Goal: Navigation & Orientation: Find specific page/section

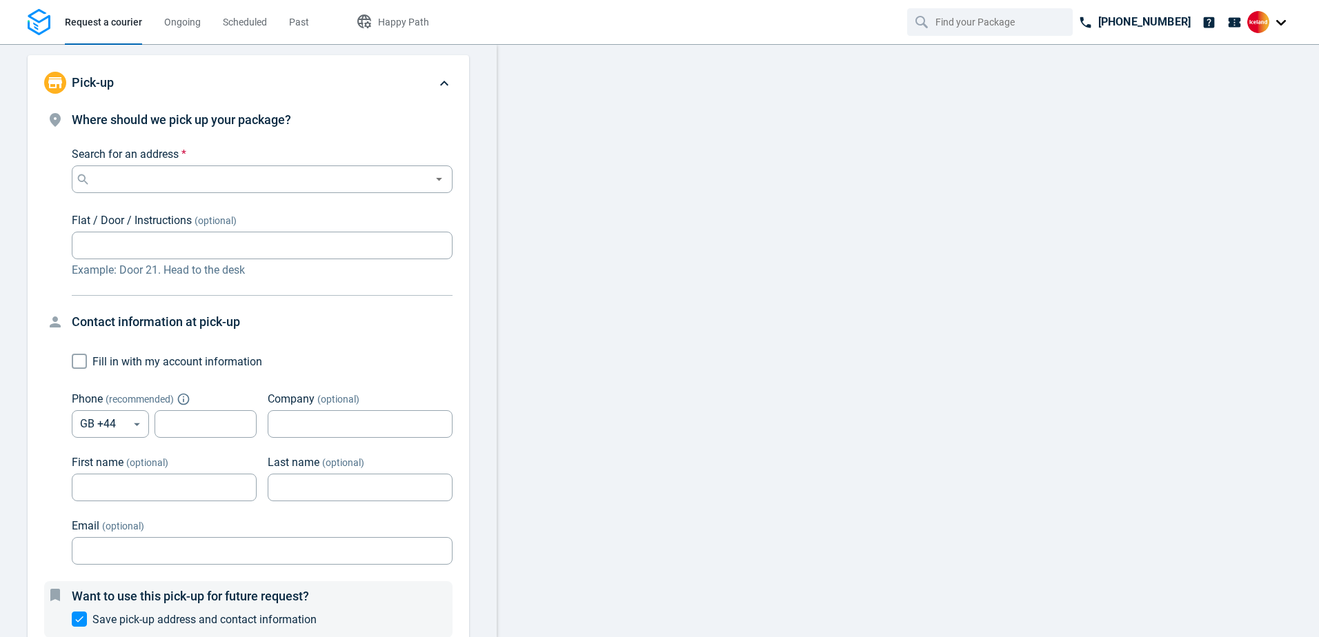
type input "10:00:00-12:00:00-188"
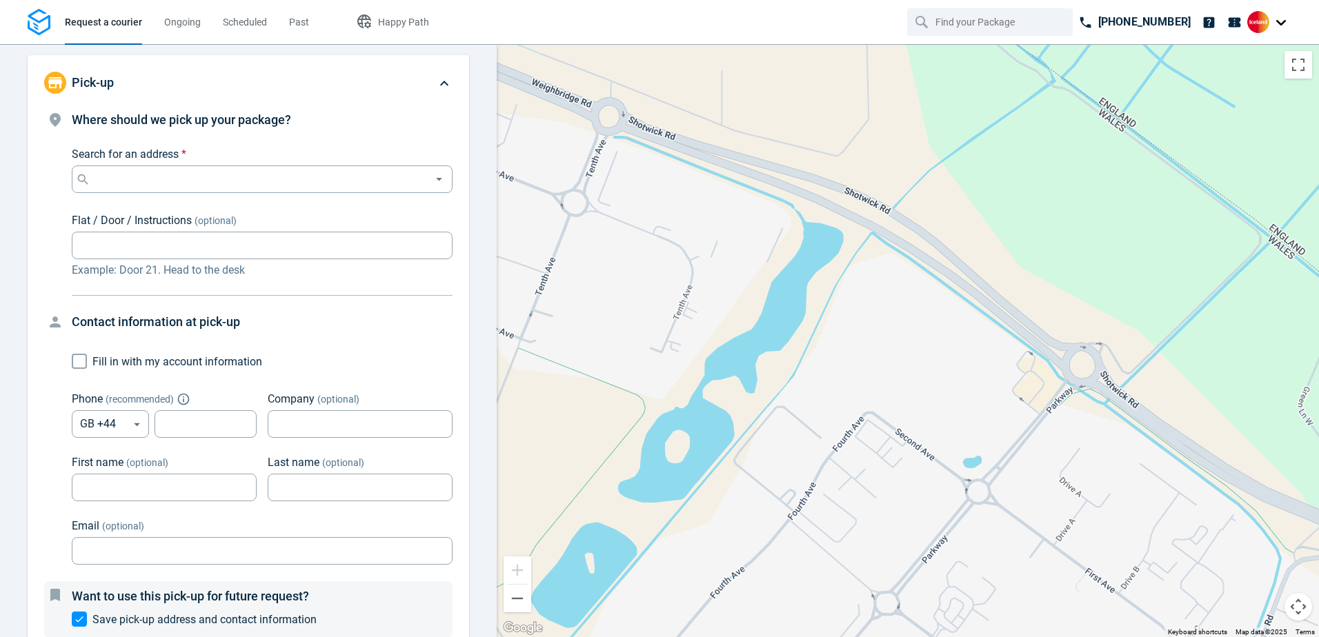
click at [1271, 20] on div at bounding box center [1269, 22] width 44 height 22
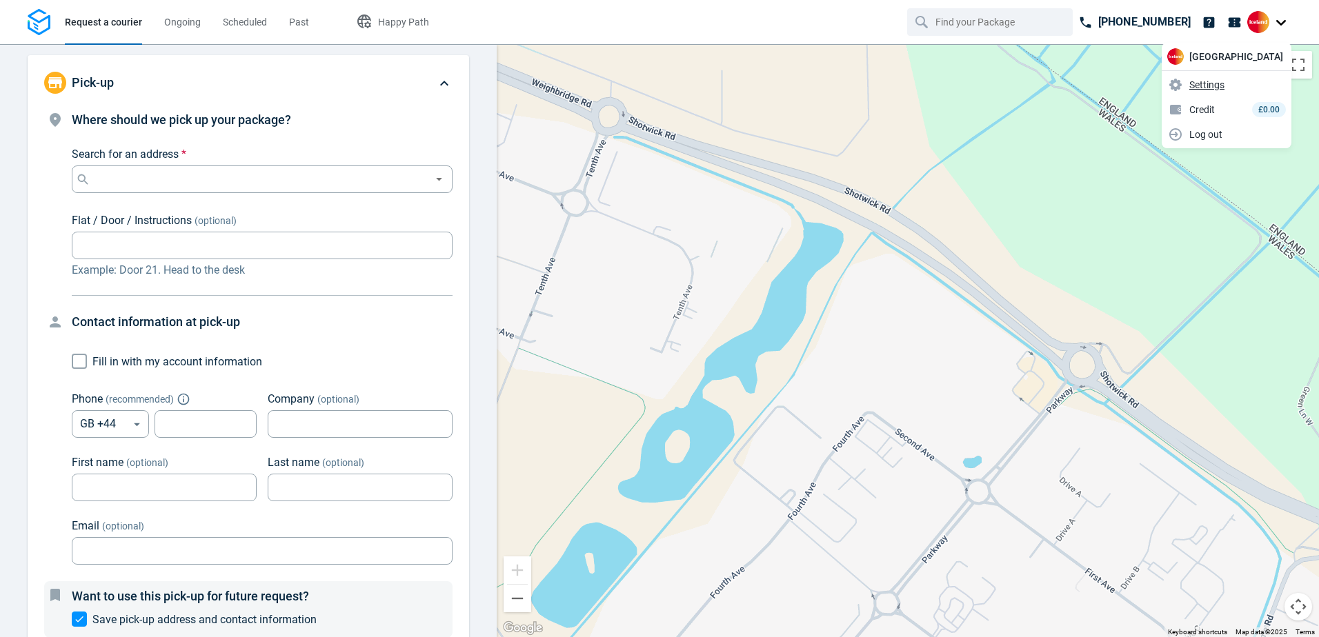
click at [1224, 83] on span "Settings" at bounding box center [1206, 85] width 35 height 14
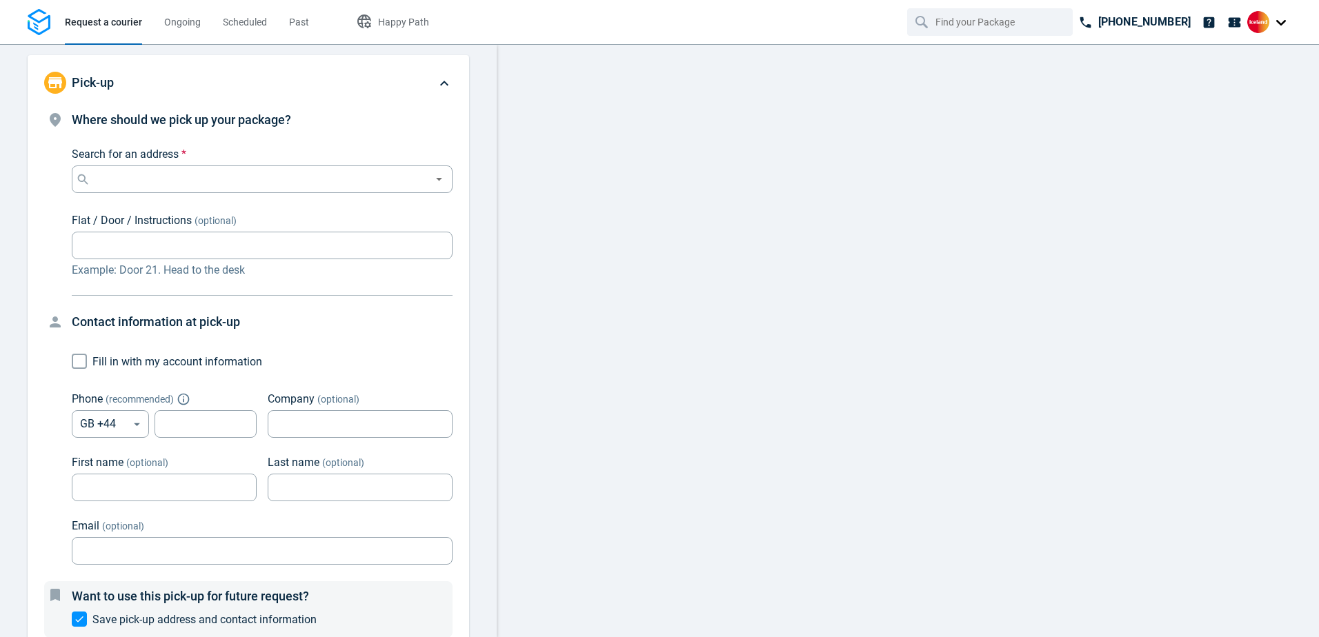
type input "10:00:00-12:00:00-188"
click at [1262, 25] on img at bounding box center [1258, 22] width 22 height 22
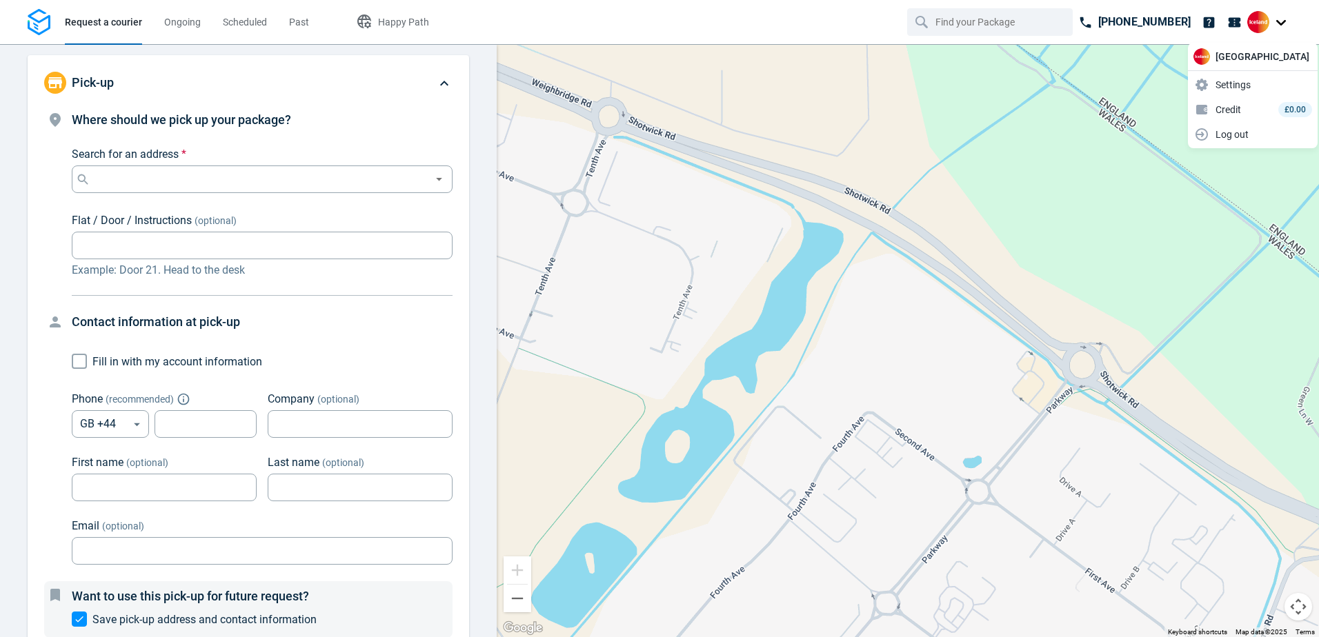
drag, startPoint x: 1237, startPoint y: 85, endPoint x: 1313, endPoint y: 16, distance: 102.5
click at [1313, 16] on nav "Request a courier Ongoing Scheduled Past Happy Path [PHONE_NUMBER]" at bounding box center [659, 22] width 1319 height 44
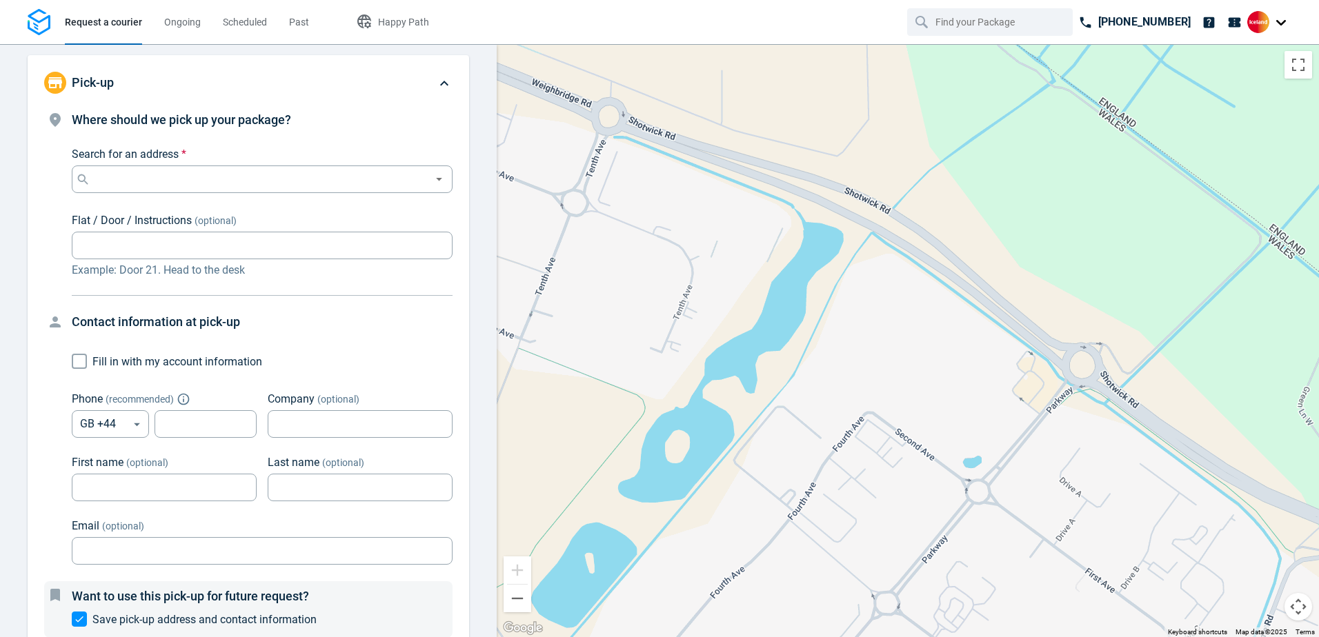
click at [1264, 37] on div at bounding box center [1269, 24] width 44 height 26
click at [1279, 21] on div at bounding box center [1269, 22] width 44 height 22
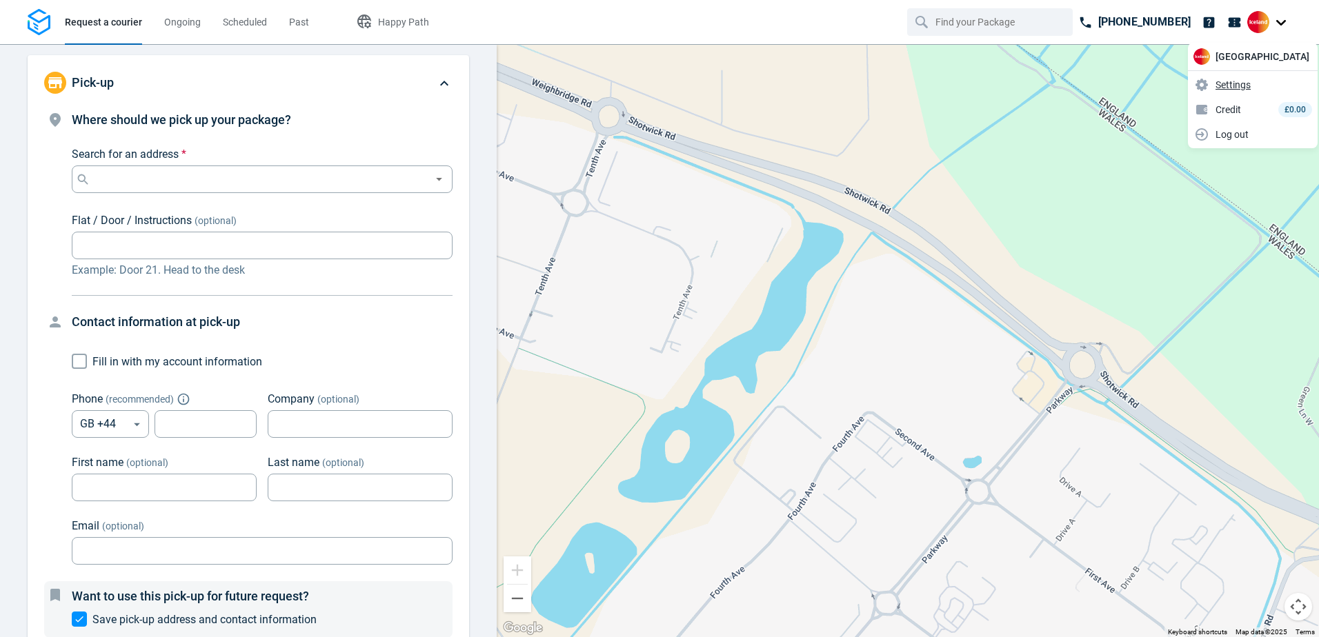
click at [1228, 85] on span "Settings" at bounding box center [1232, 85] width 35 height 14
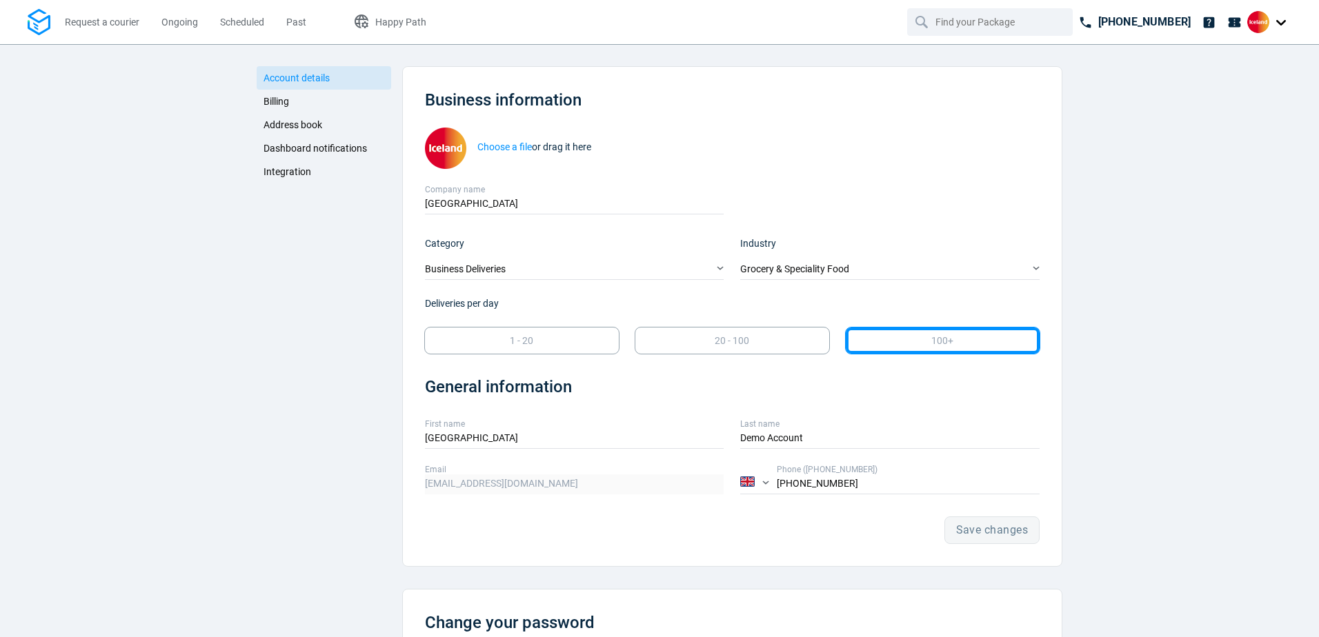
click at [1281, 23] on div at bounding box center [1269, 22] width 44 height 22
click at [107, 19] on span "Request a courier" at bounding box center [102, 22] width 74 height 11
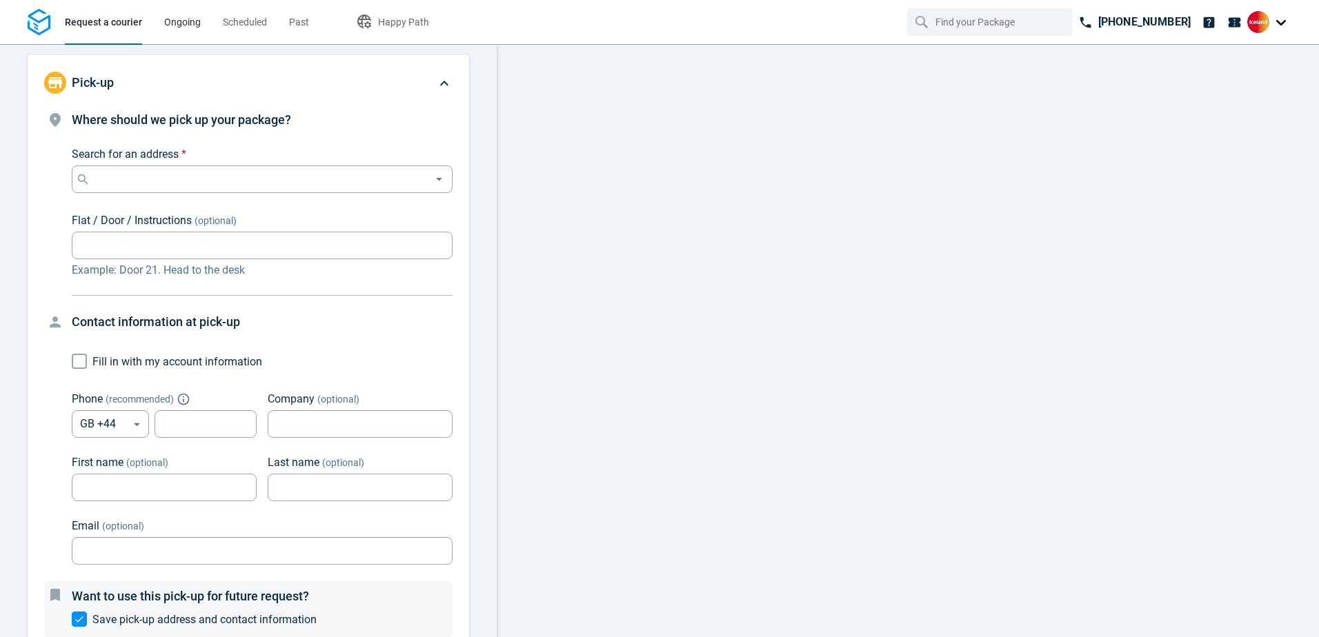
click at [170, 21] on span "Ongoing" at bounding box center [182, 22] width 37 height 11
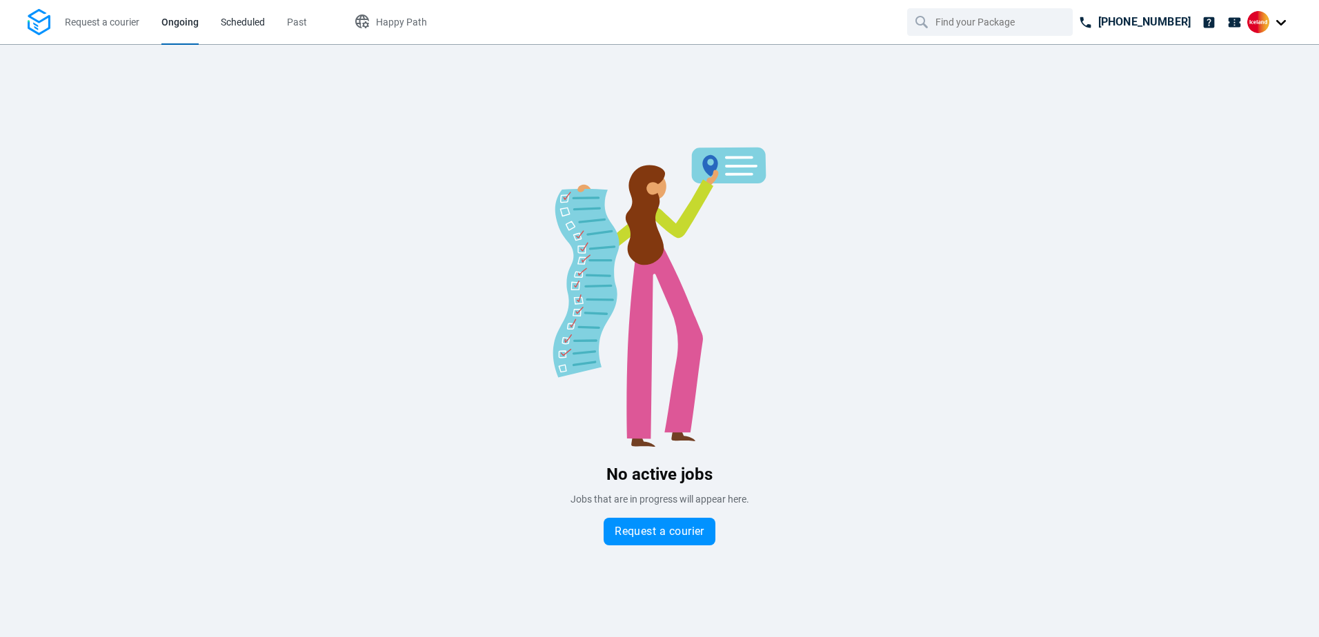
click at [225, 17] on span "Scheduled" at bounding box center [243, 22] width 44 height 11
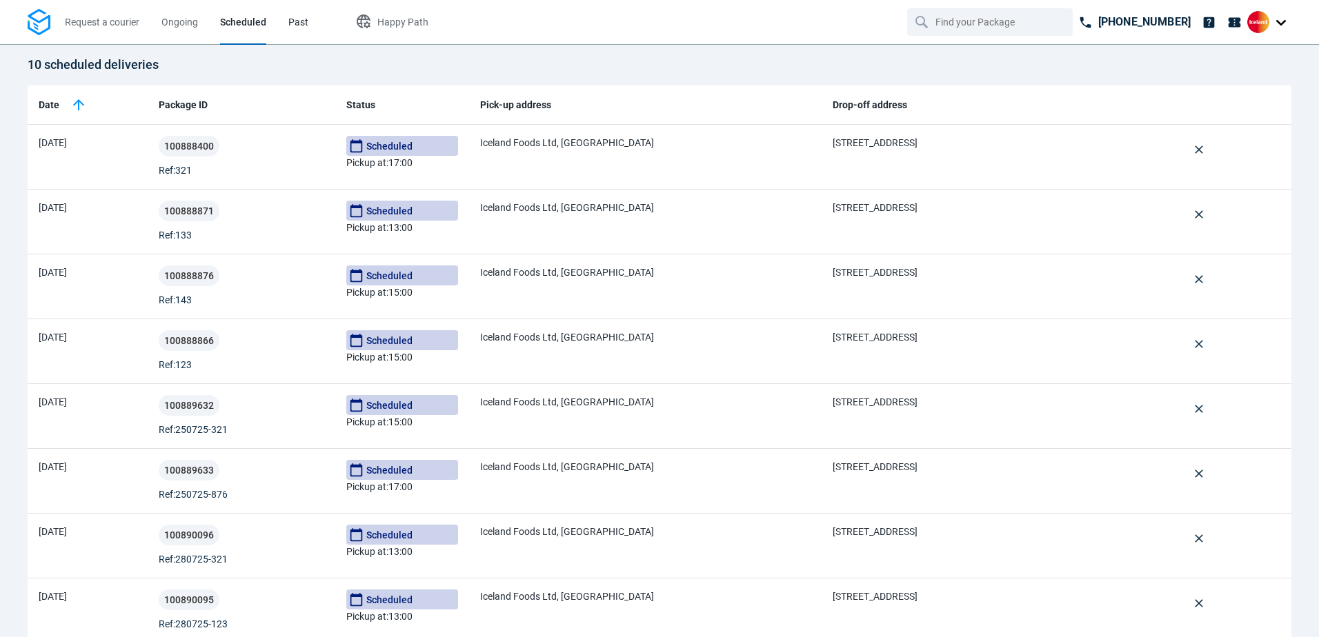
click at [290, 21] on span "Past" at bounding box center [298, 22] width 20 height 11
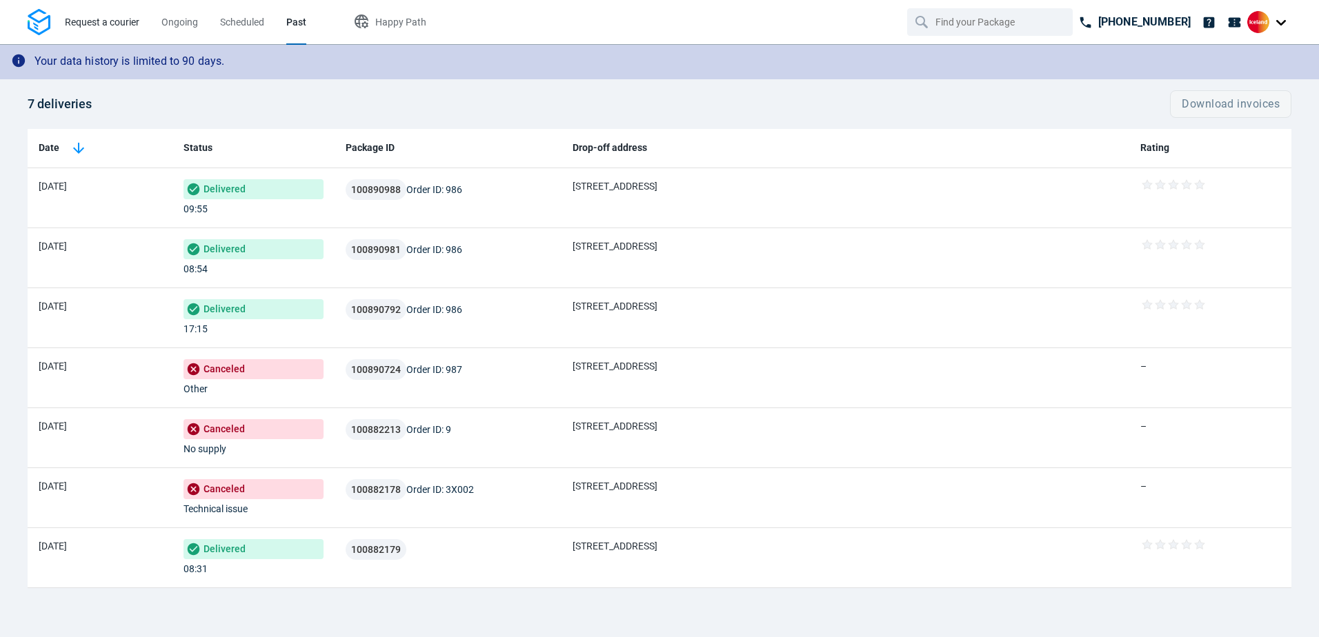
click at [84, 26] on span "Request a courier" at bounding box center [102, 22] width 74 height 11
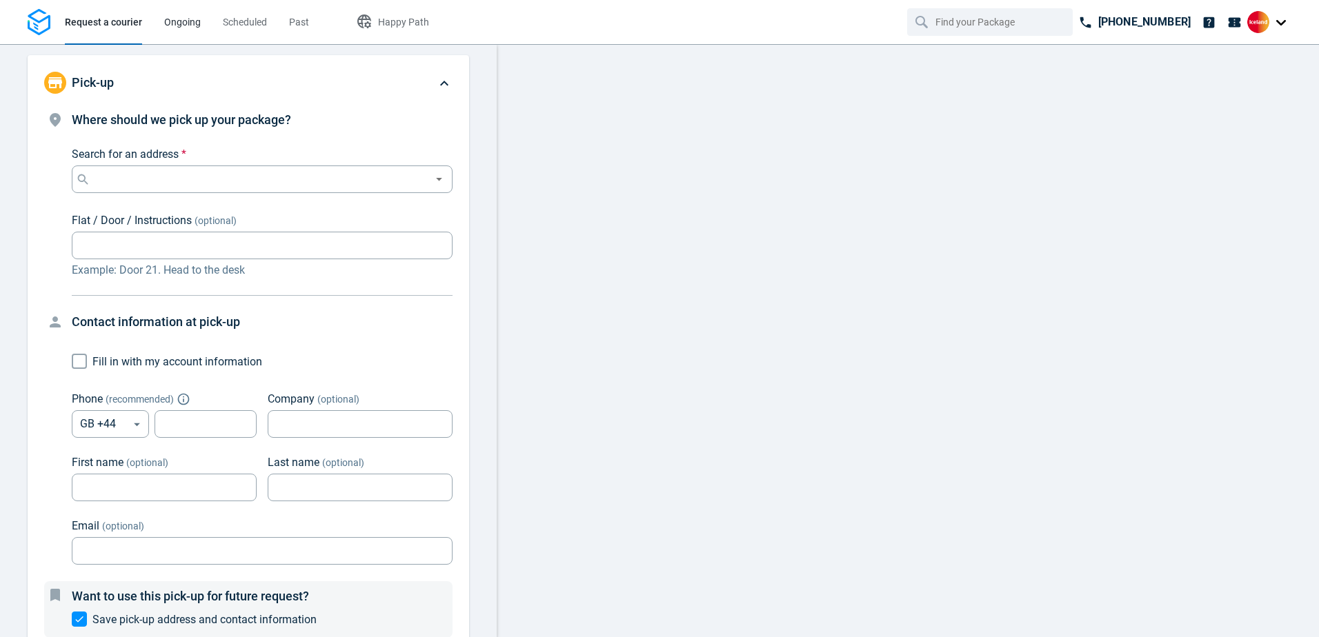
click at [166, 22] on span "Ongoing" at bounding box center [182, 22] width 37 height 11
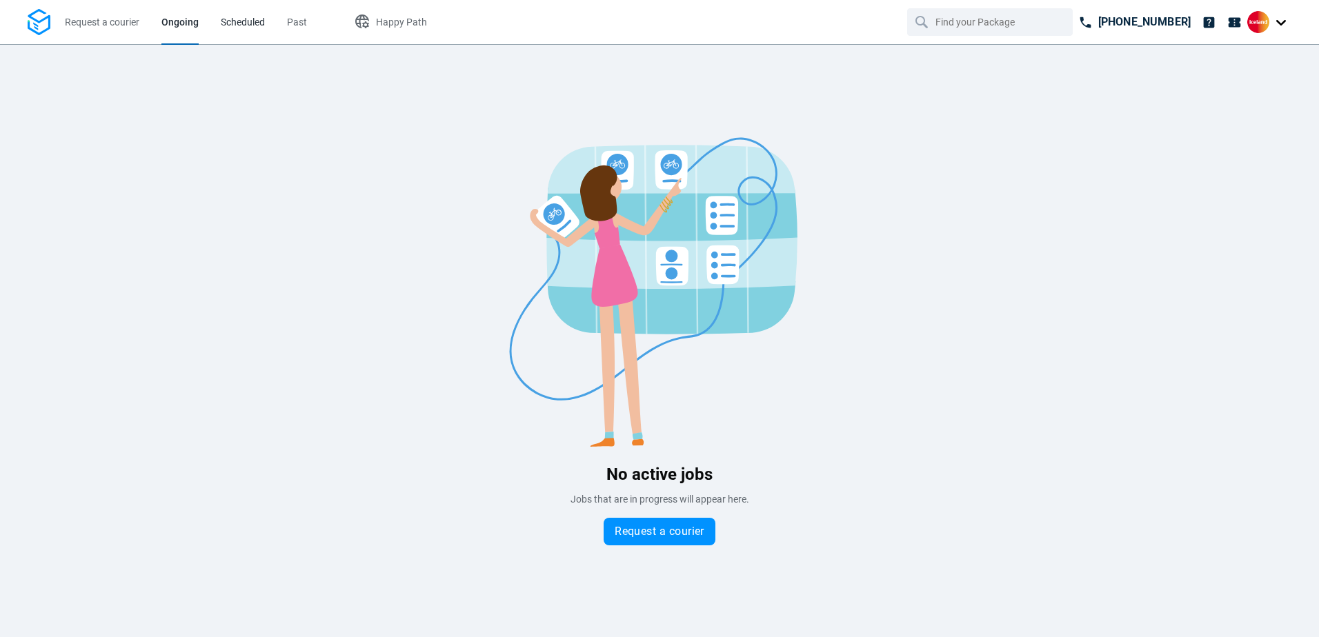
click at [248, 23] on span "Scheduled" at bounding box center [243, 22] width 44 height 11
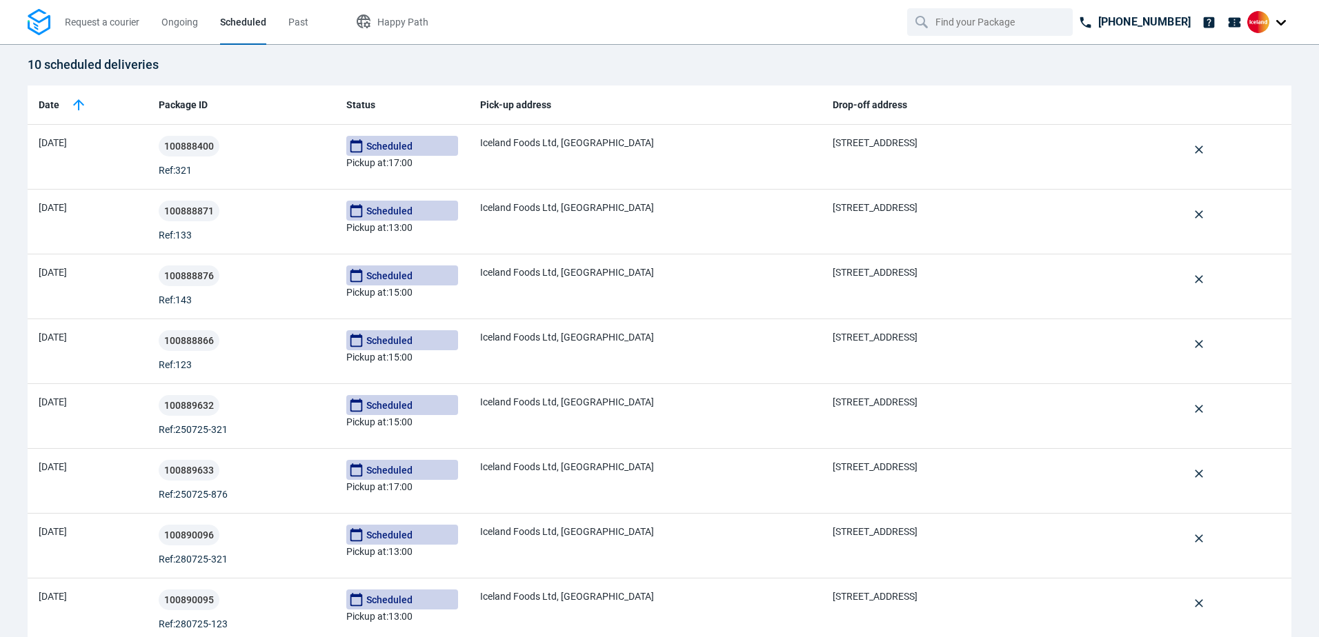
click at [309, 18] on li "Past" at bounding box center [298, 22] width 42 height 44
click at [300, 21] on span "Past" at bounding box center [298, 22] width 20 height 11
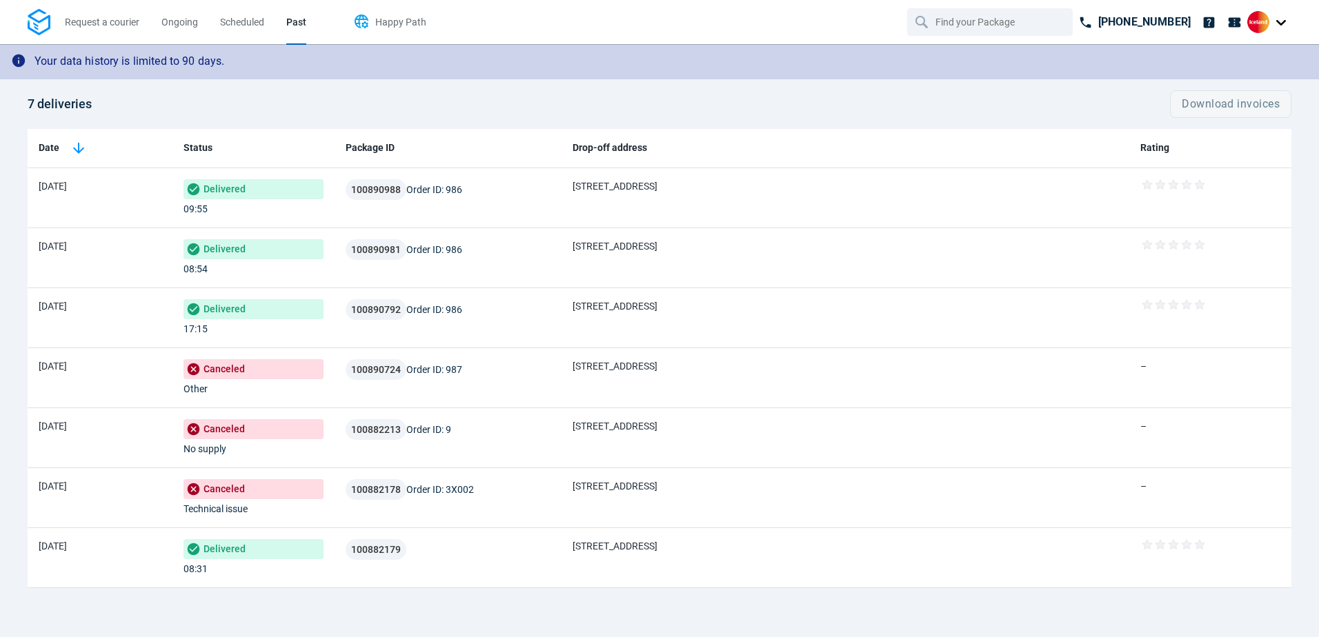
click at [383, 21] on span "Happy Path" at bounding box center [400, 22] width 51 height 11
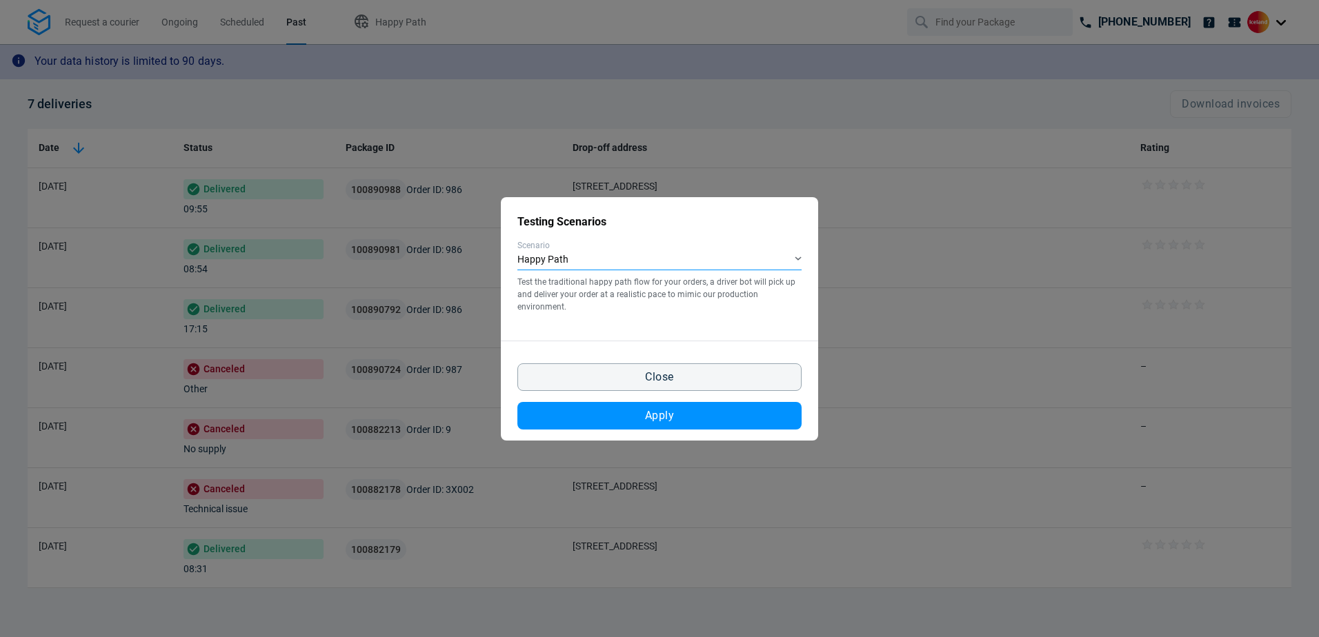
click at [793, 256] on div "Happy Path" at bounding box center [659, 260] width 284 height 20
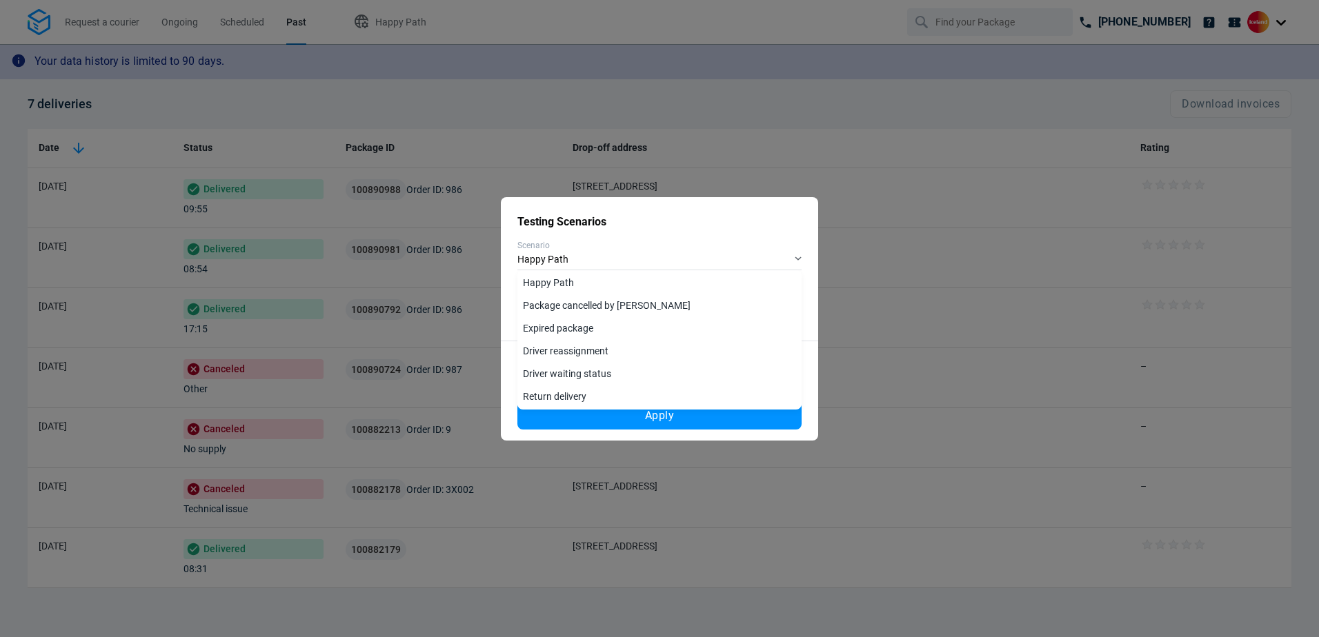
click at [812, 382] on div "Close Apply" at bounding box center [659, 391] width 317 height 100
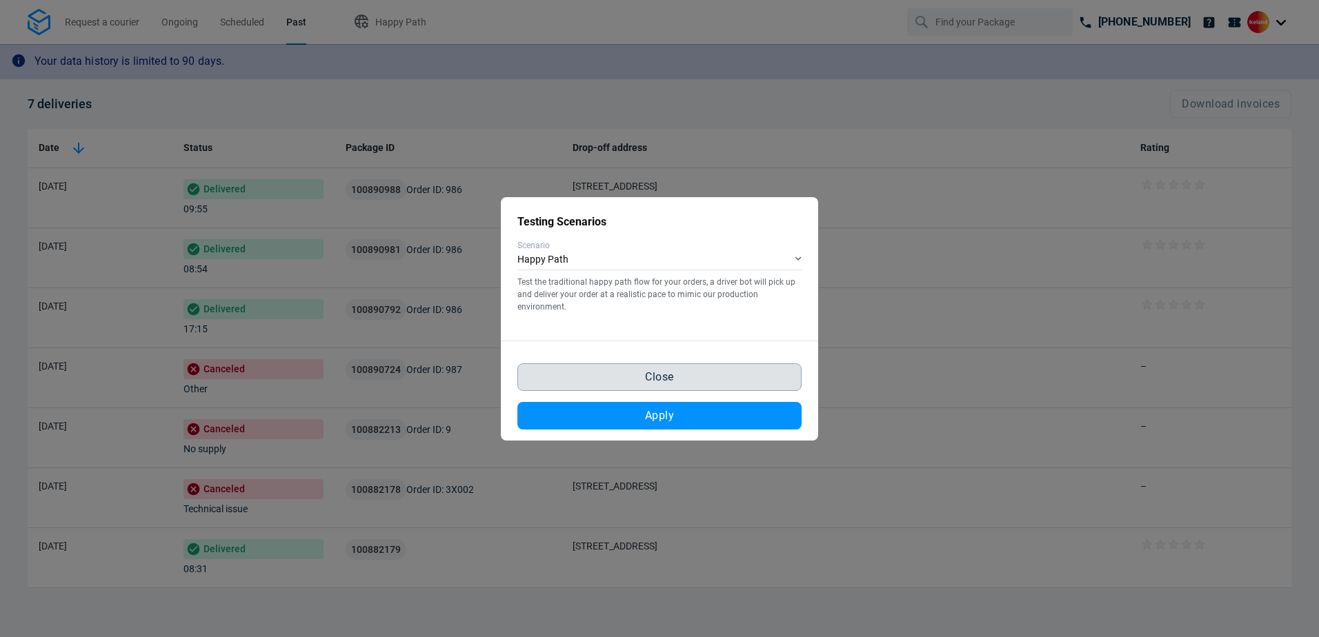
click at [686, 383] on button "Close" at bounding box center [659, 377] width 284 height 28
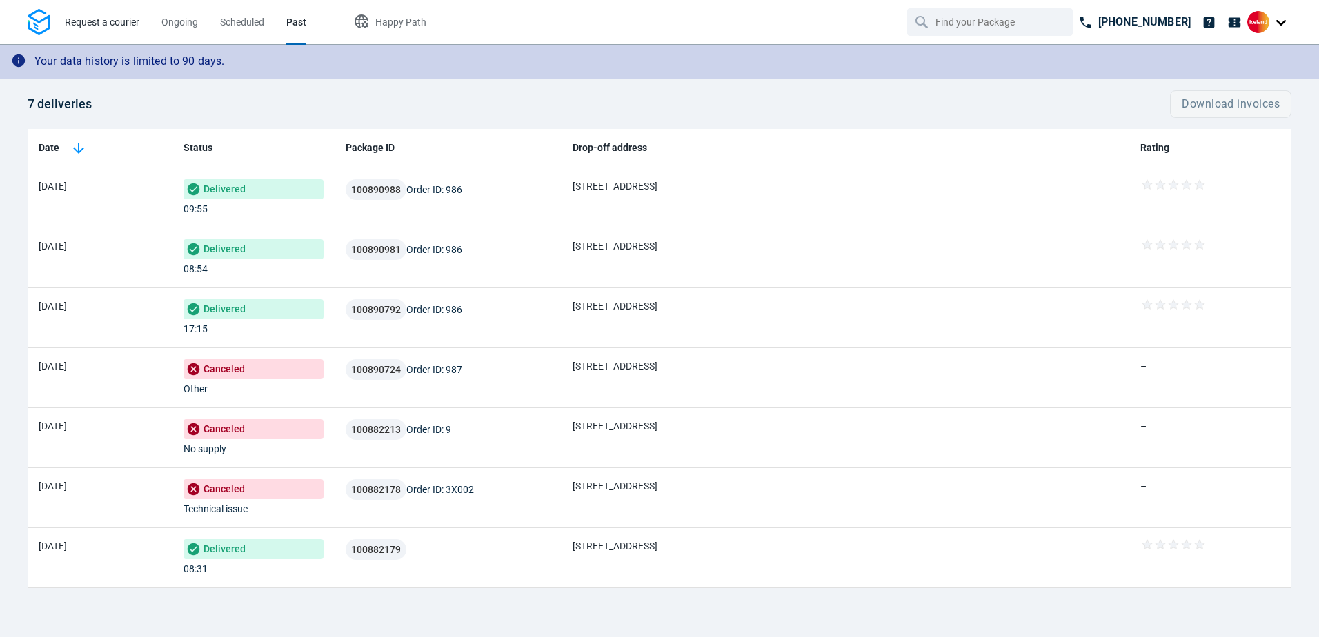
drag, startPoint x: 107, startPoint y: 19, endPoint x: 117, endPoint y: 21, distance: 9.9
click at [107, 19] on span "Request a courier" at bounding box center [102, 22] width 74 height 11
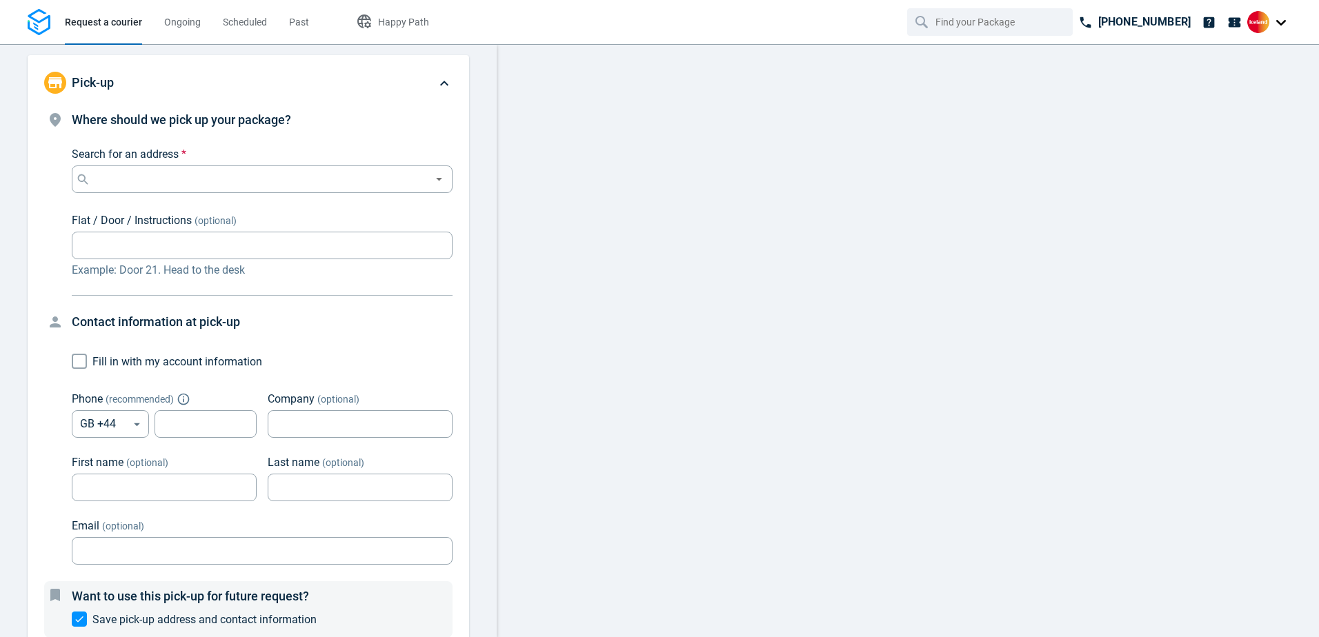
click at [1260, 26] on img at bounding box center [1258, 22] width 22 height 22
click at [1231, 82] on span "Settings" at bounding box center [1232, 85] width 35 height 14
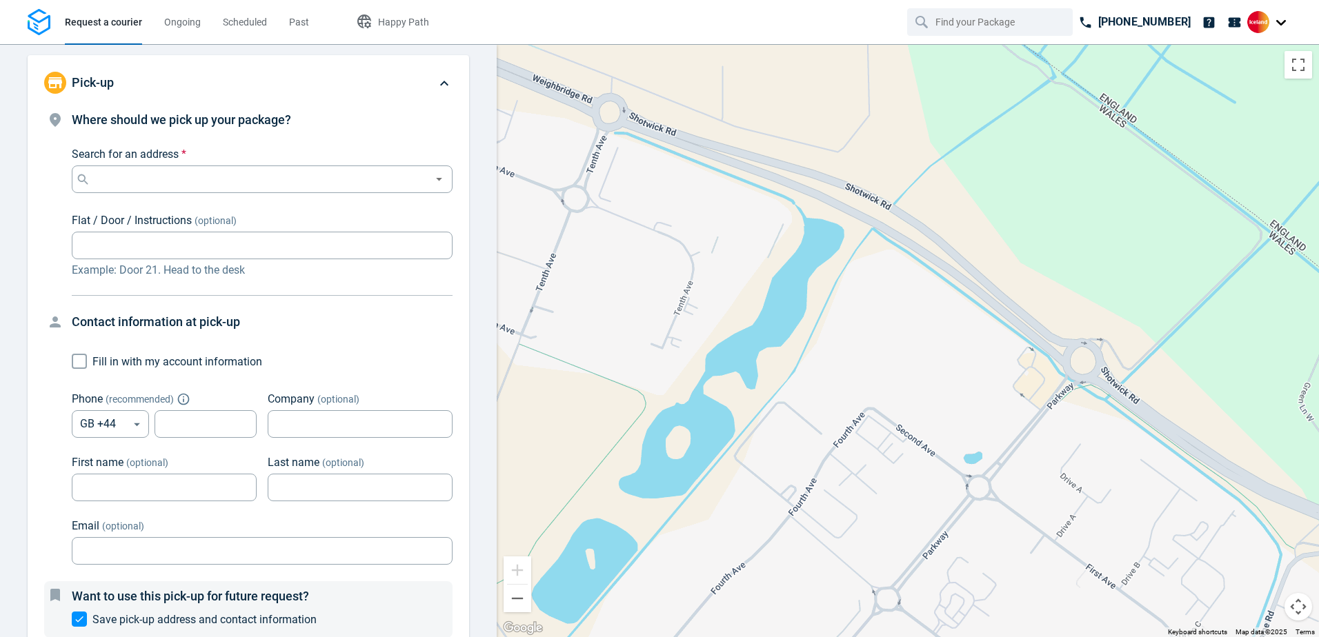
click at [1276, 25] on div at bounding box center [1269, 22] width 44 height 22
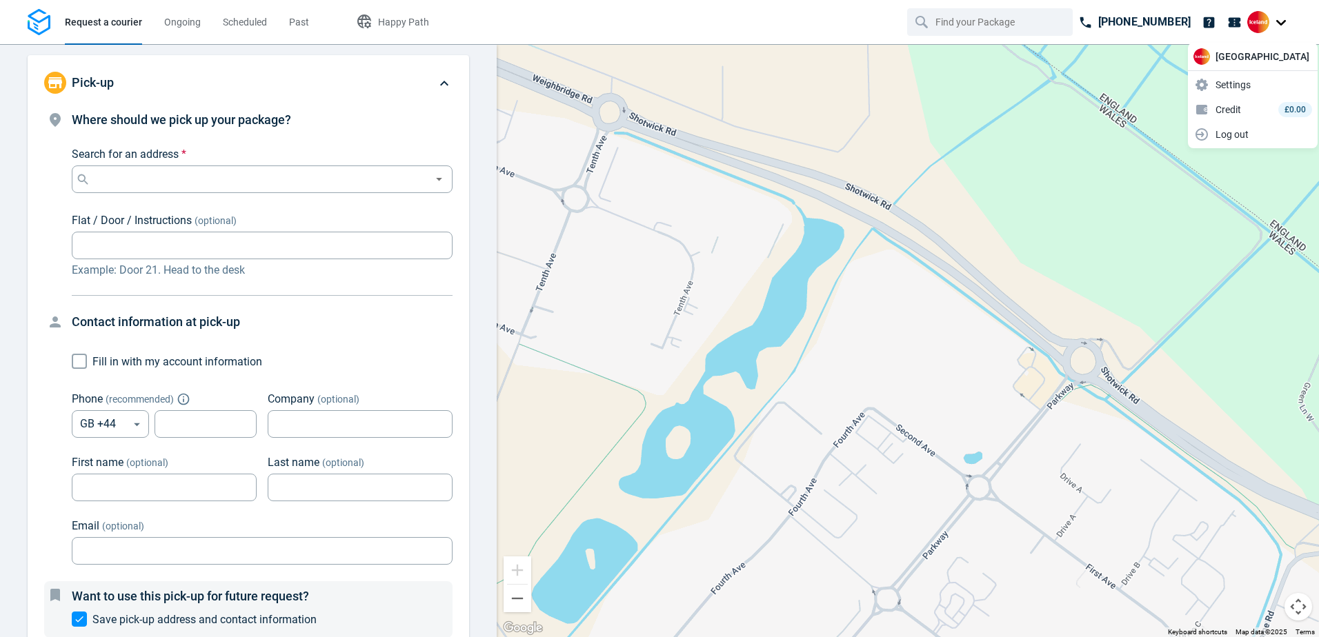
click at [1279, 25] on div at bounding box center [1269, 22] width 44 height 22
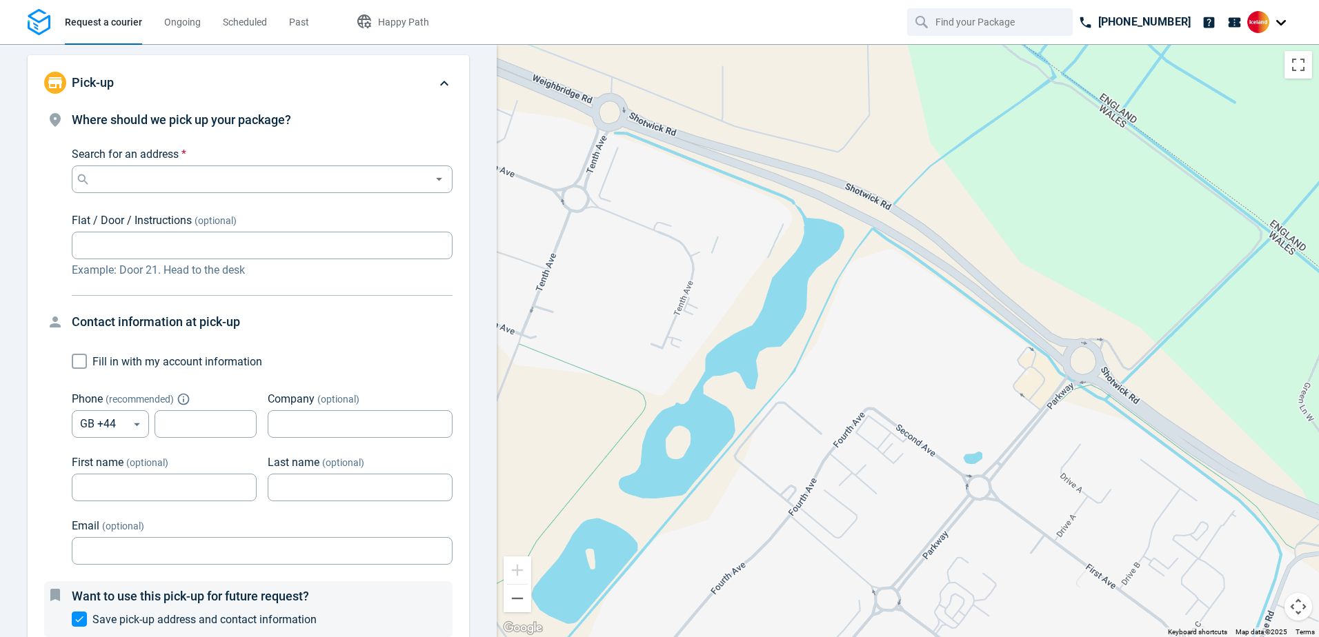
click at [1270, 25] on div at bounding box center [1269, 22] width 44 height 22
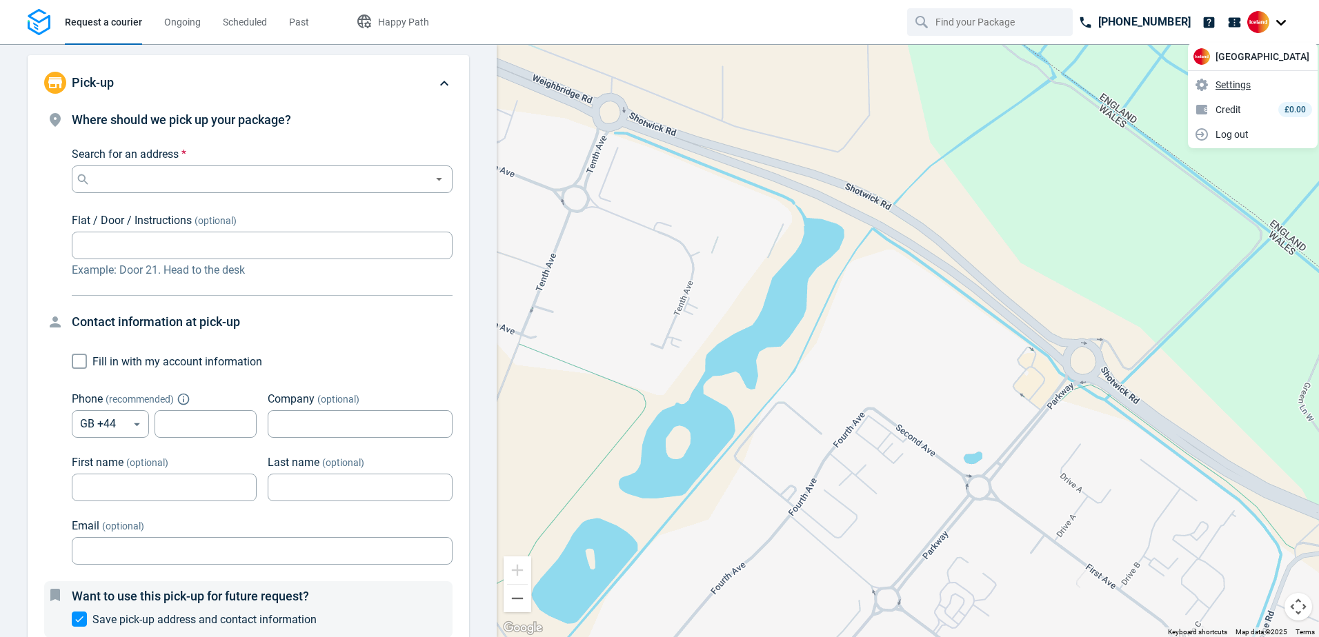
click at [1231, 85] on span "Settings" at bounding box center [1232, 85] width 35 height 14
